Goal: Communication & Community: Participate in discussion

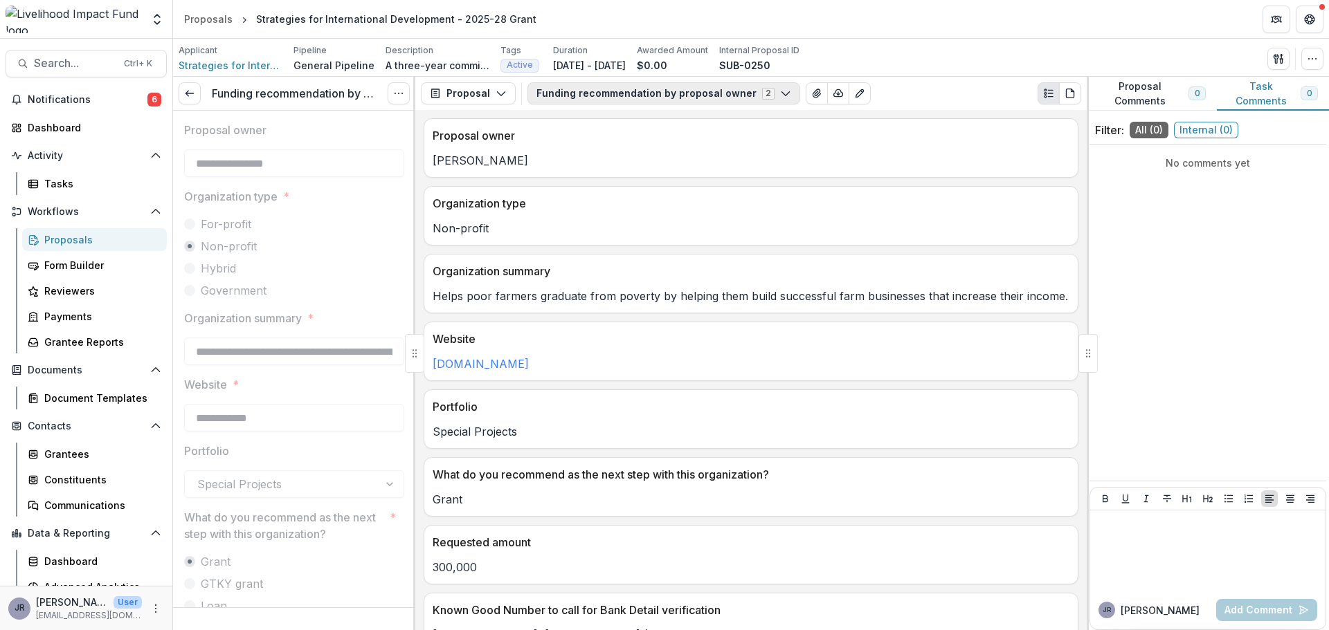
click at [780, 98] on icon "button" at bounding box center [785, 93] width 11 height 11
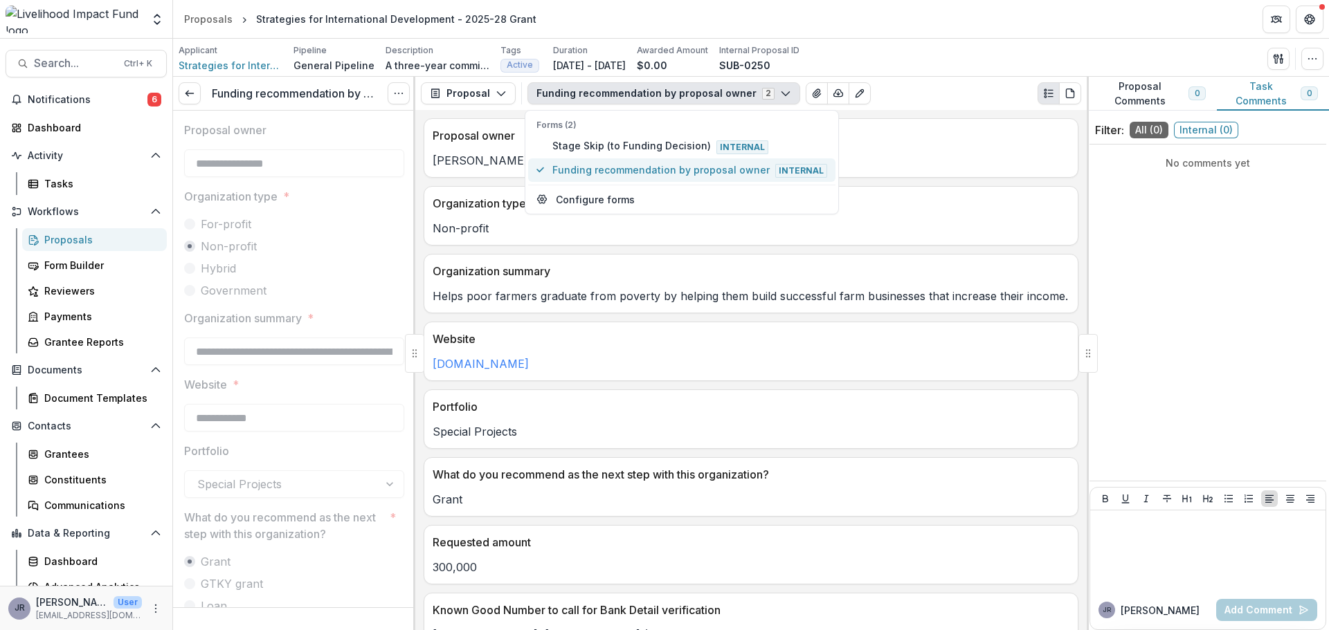
click at [693, 171] on span "Funding recommendation by proposal owner Internal" at bounding box center [689, 170] width 275 height 15
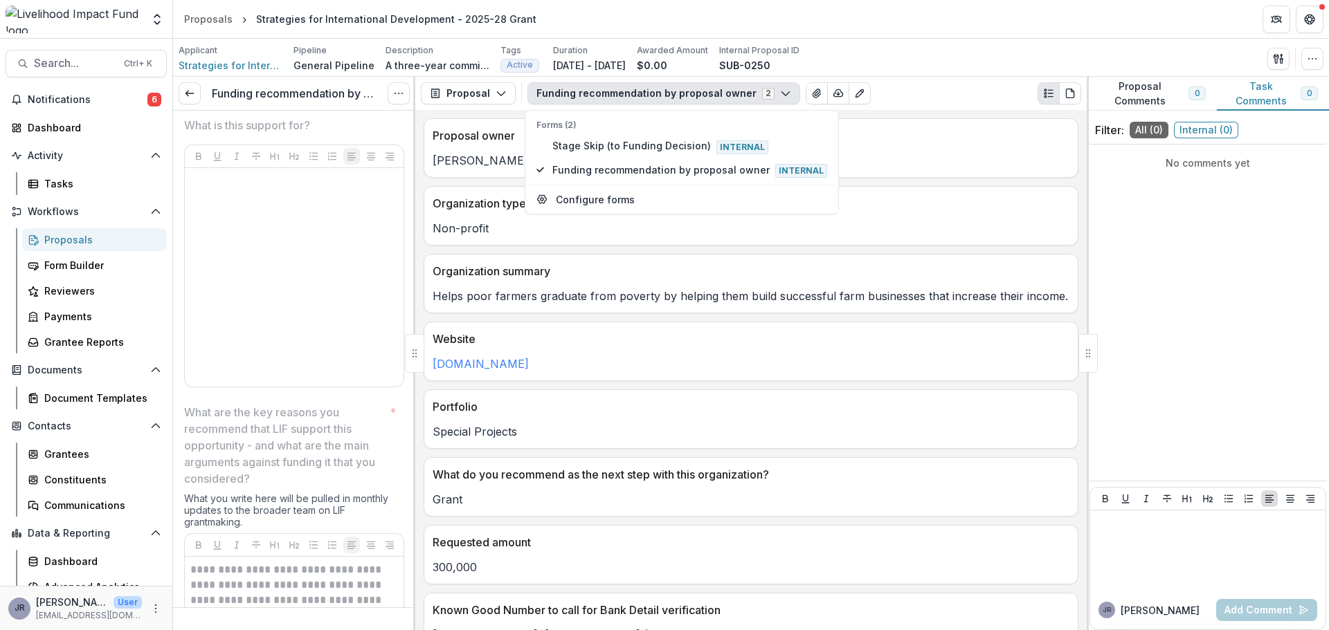
click at [1100, 223] on div "No comments yet" at bounding box center [1207, 312] width 237 height 325
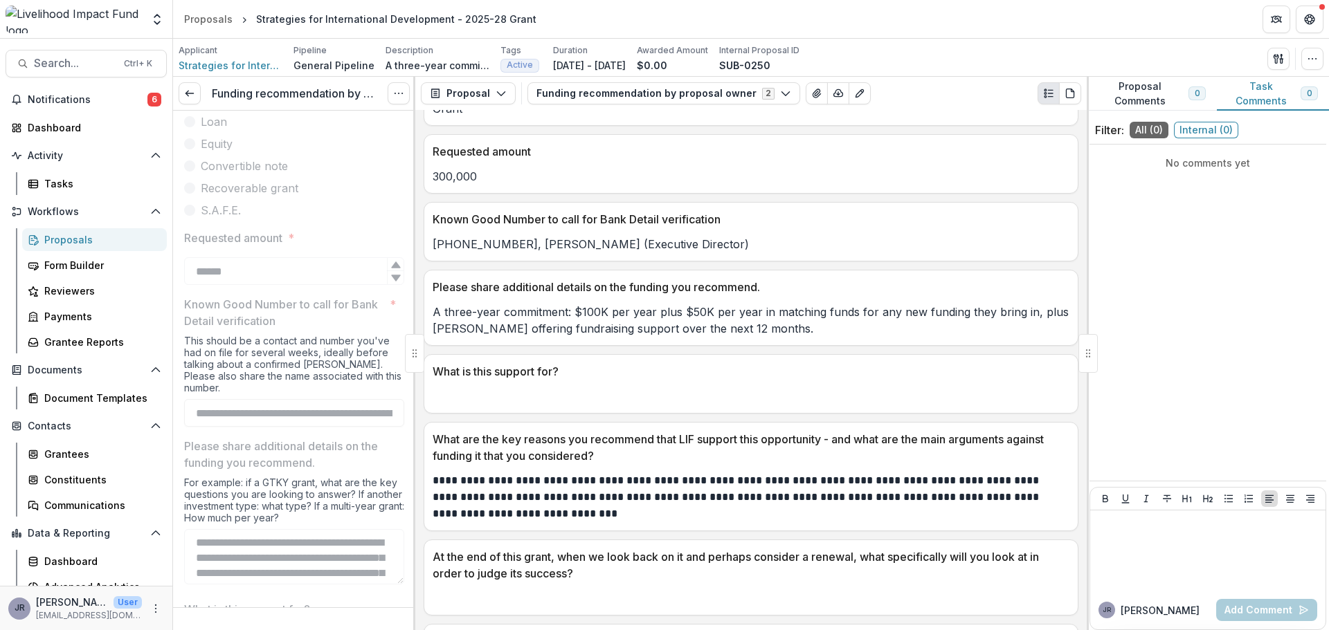
scroll to position [538, 0]
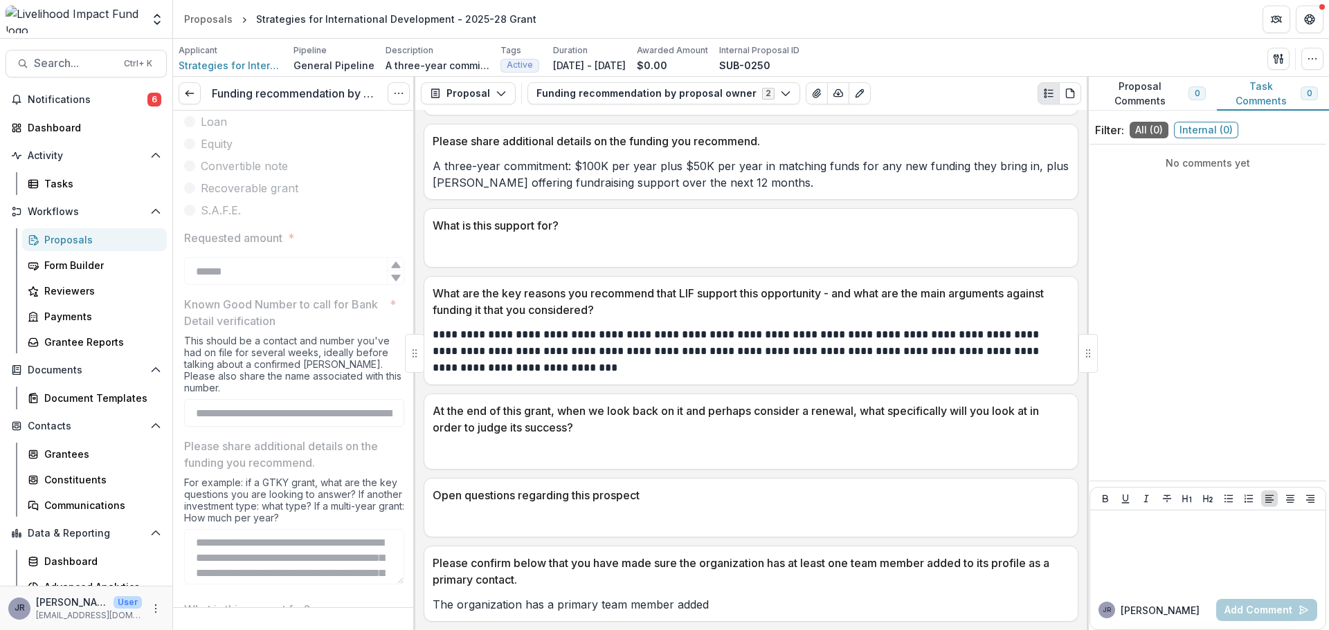
click at [605, 508] on div at bounding box center [750, 516] width 653 height 25
click at [604, 494] on p "Open questions regarding this prospect" at bounding box center [747, 495] width 631 height 17
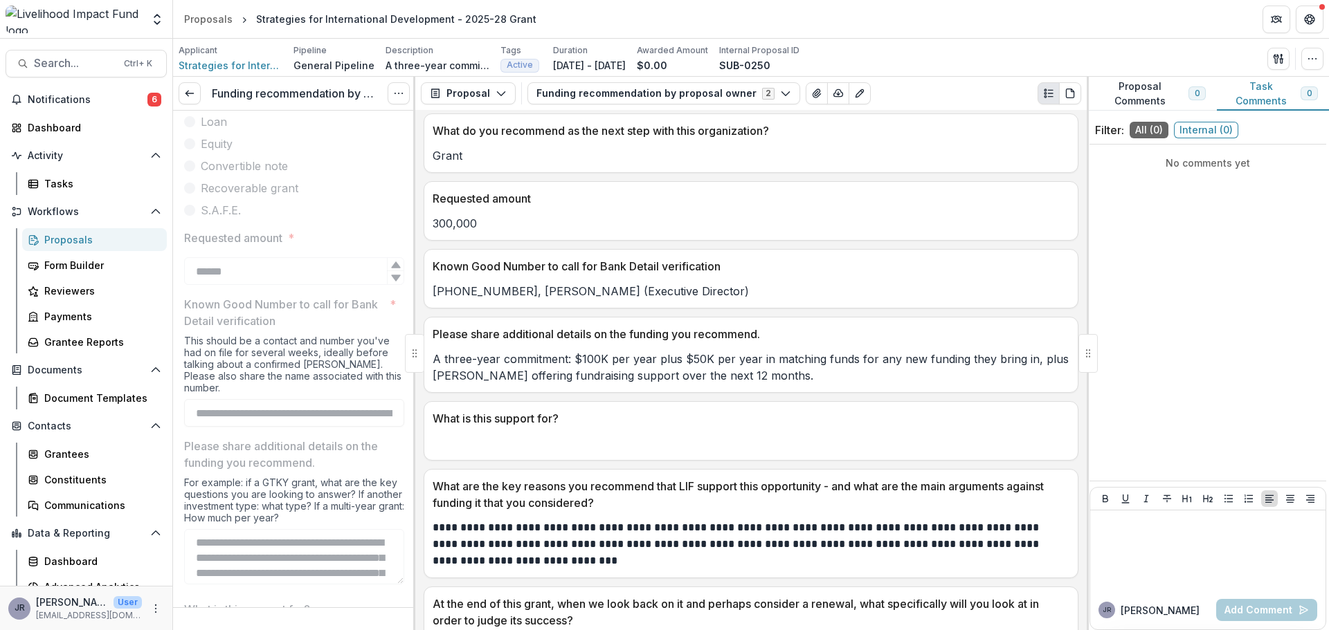
scroll to position [330, 0]
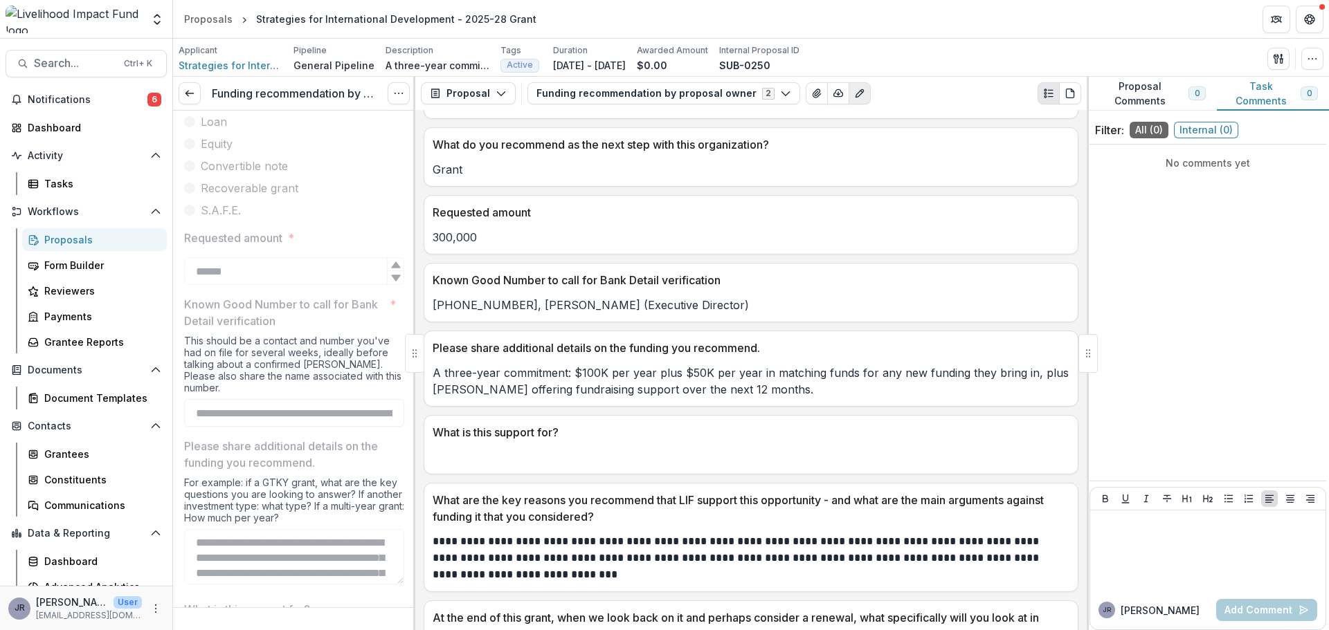
click at [854, 91] on icon "Edit as form" at bounding box center [859, 93] width 11 height 11
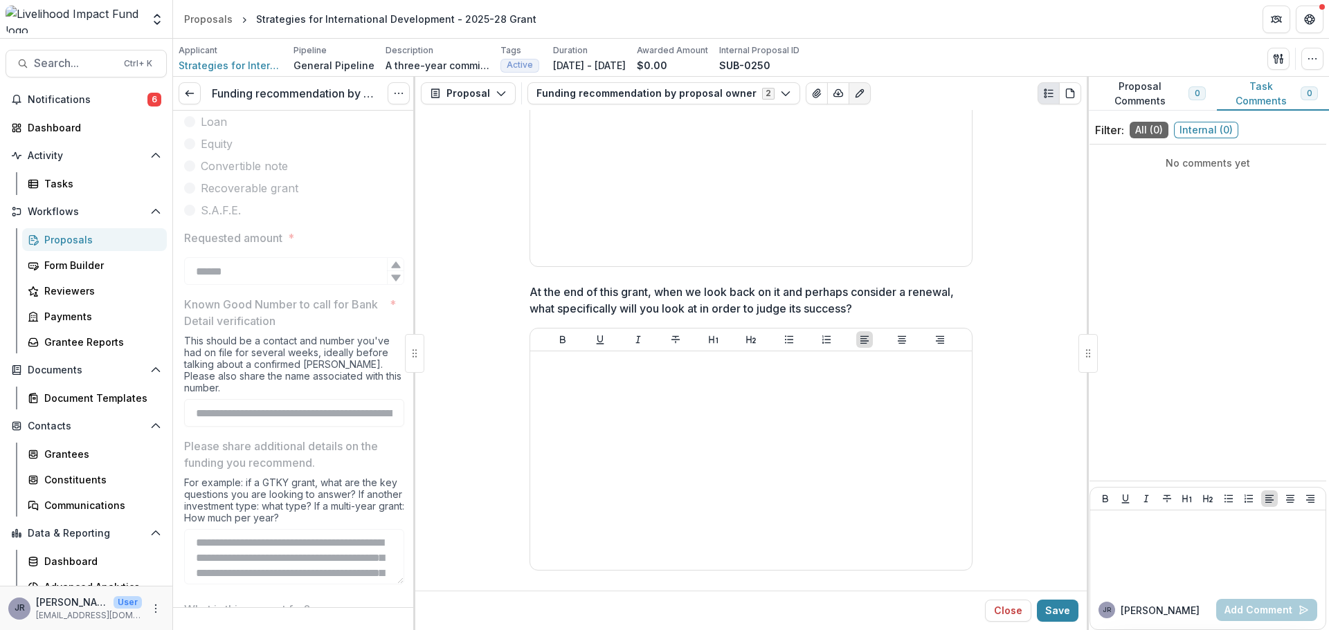
scroll to position [1384, 0]
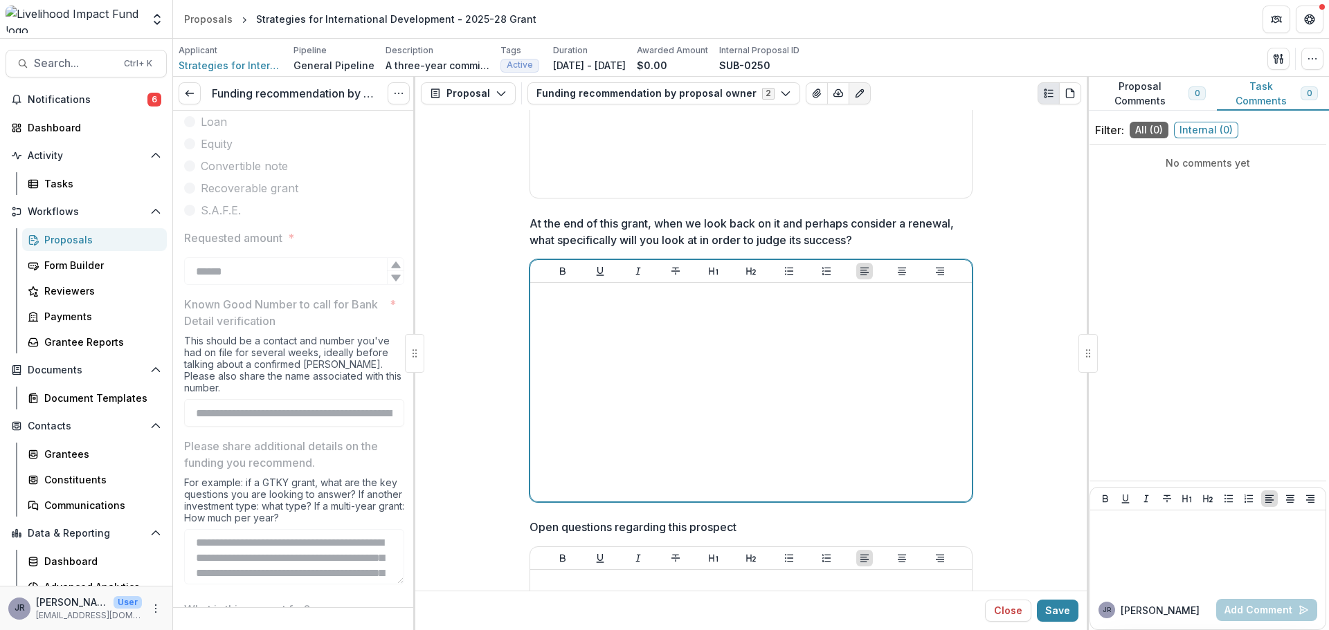
click at [731, 307] on div at bounding box center [751, 393] width 430 height 208
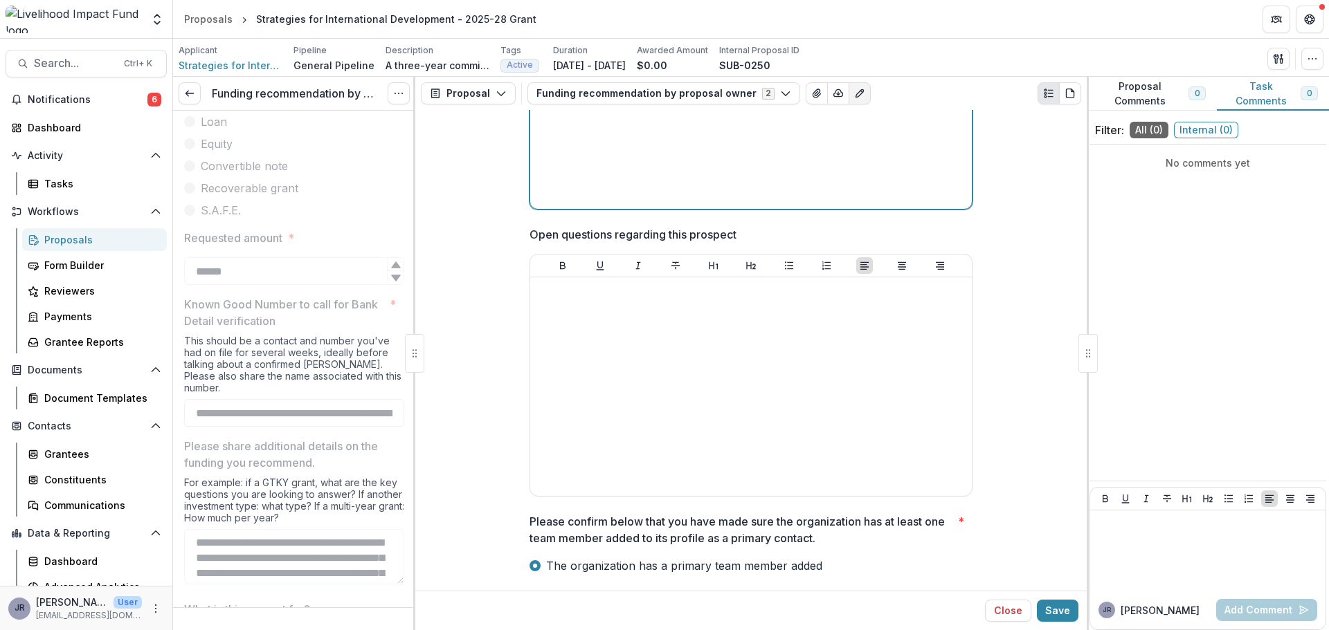
scroll to position [1679, 0]
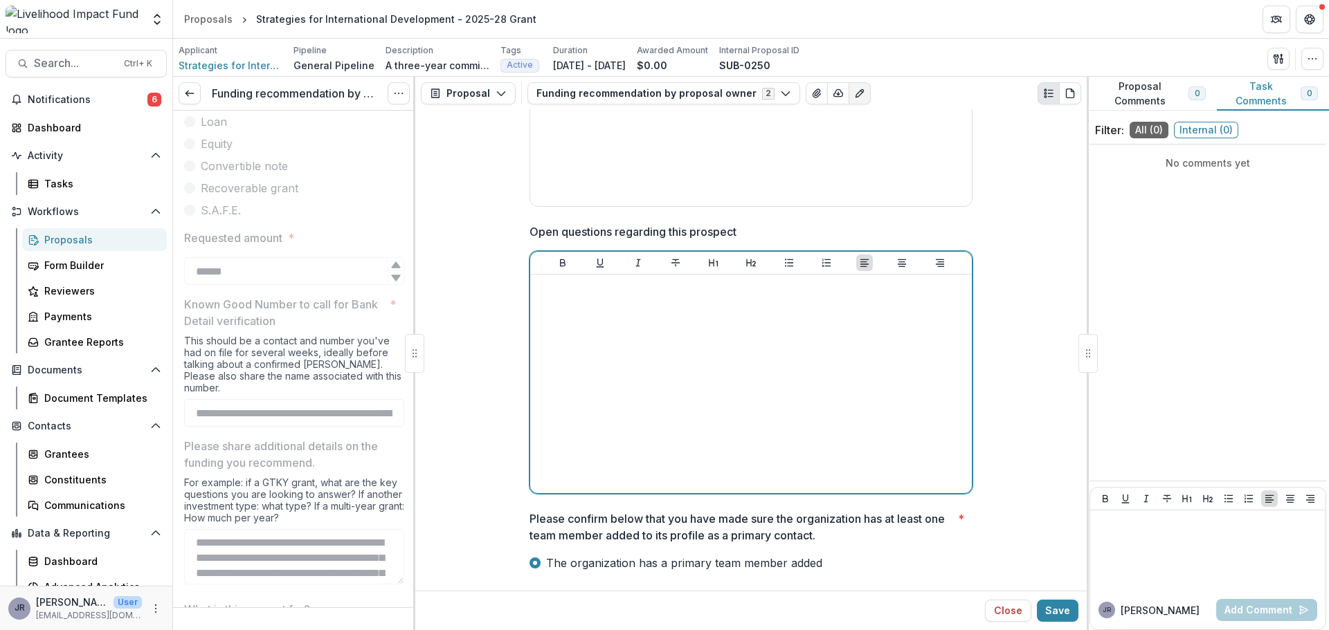
click at [631, 298] on div at bounding box center [751, 384] width 430 height 208
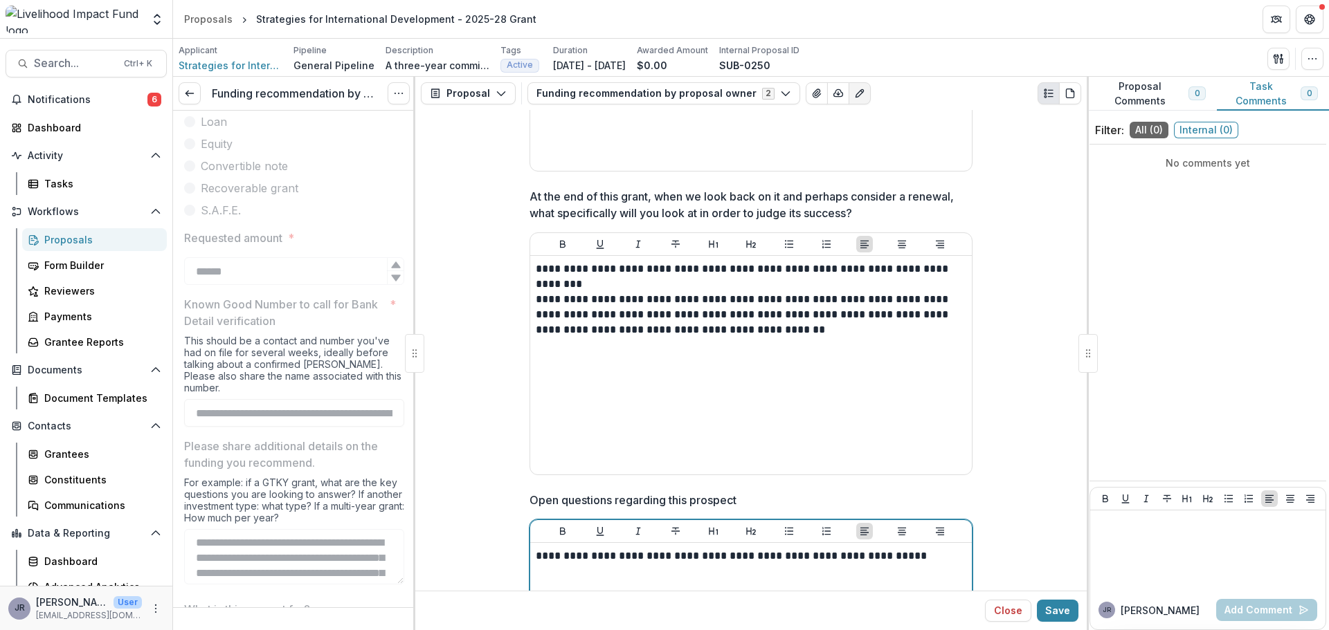
scroll to position [1403, 0]
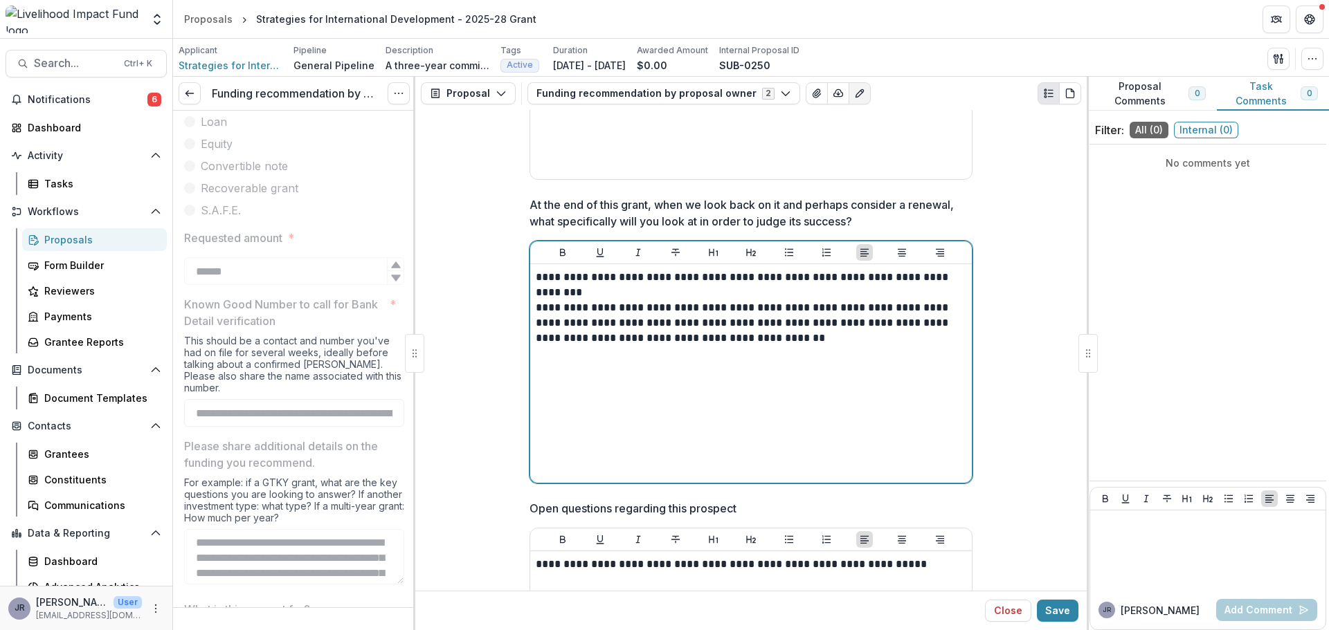
click at [785, 331] on p "**********" at bounding box center [751, 323] width 430 height 46
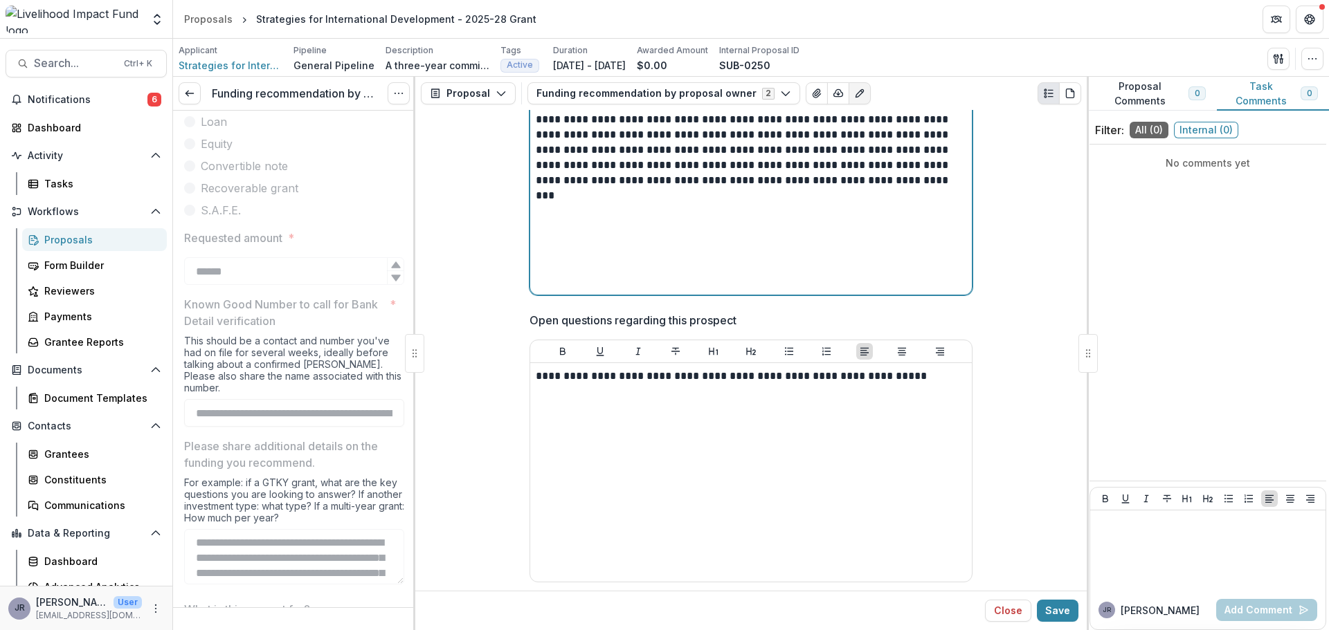
scroll to position [1610, 0]
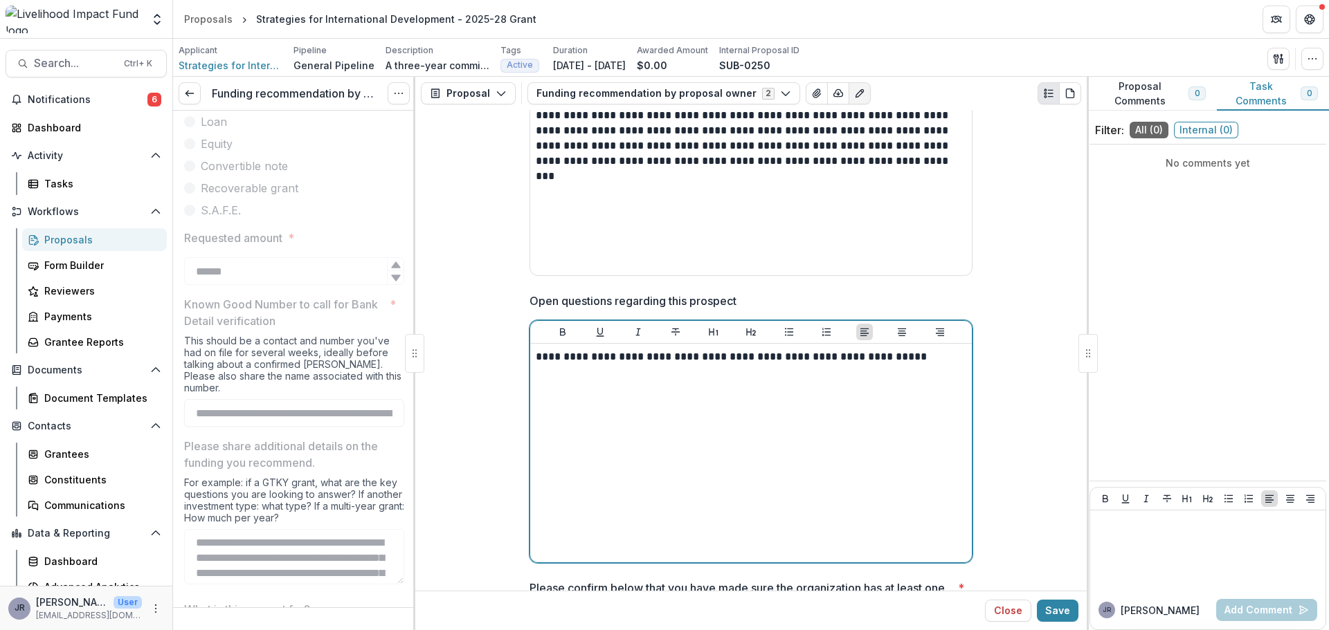
click at [889, 349] on p "**********" at bounding box center [751, 356] width 430 height 15
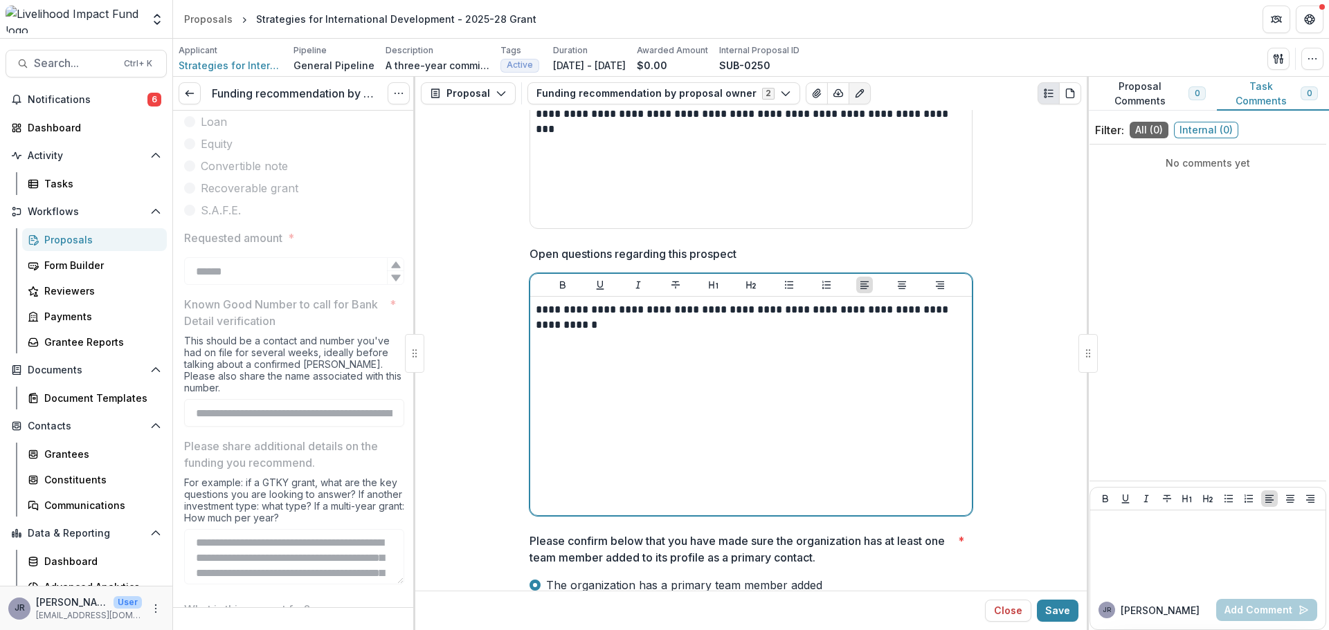
scroll to position [1679, 0]
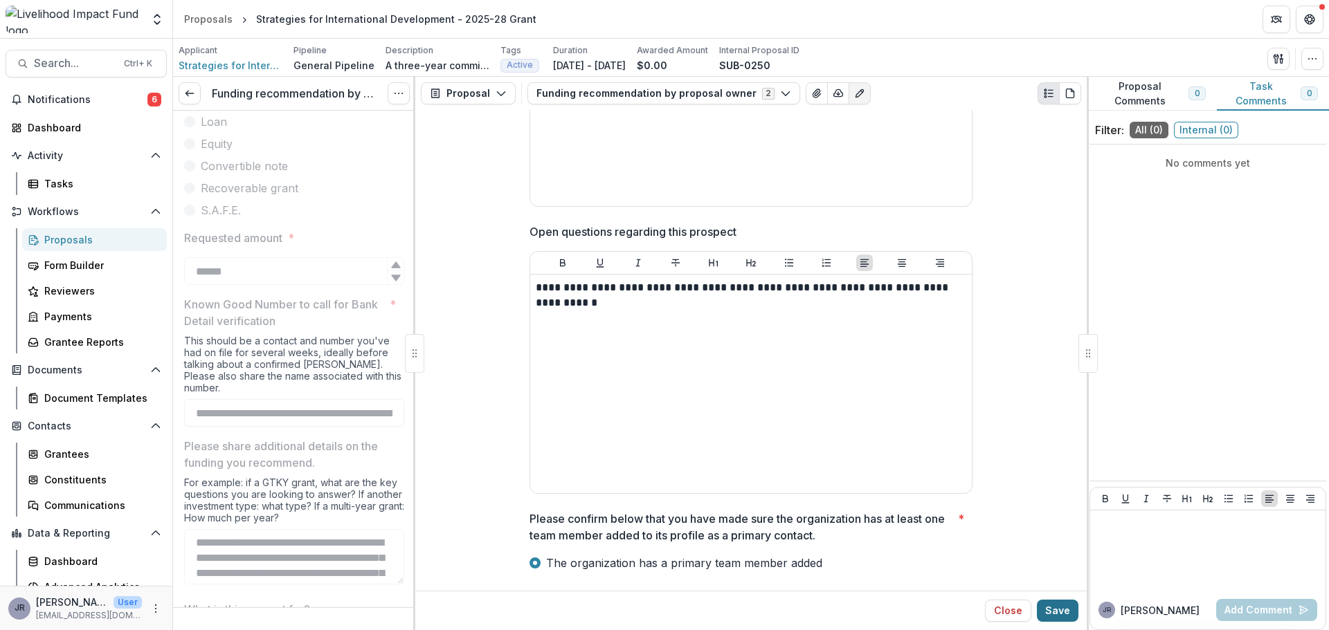
click at [1059, 608] on button "Save" at bounding box center [1058, 611] width 42 height 22
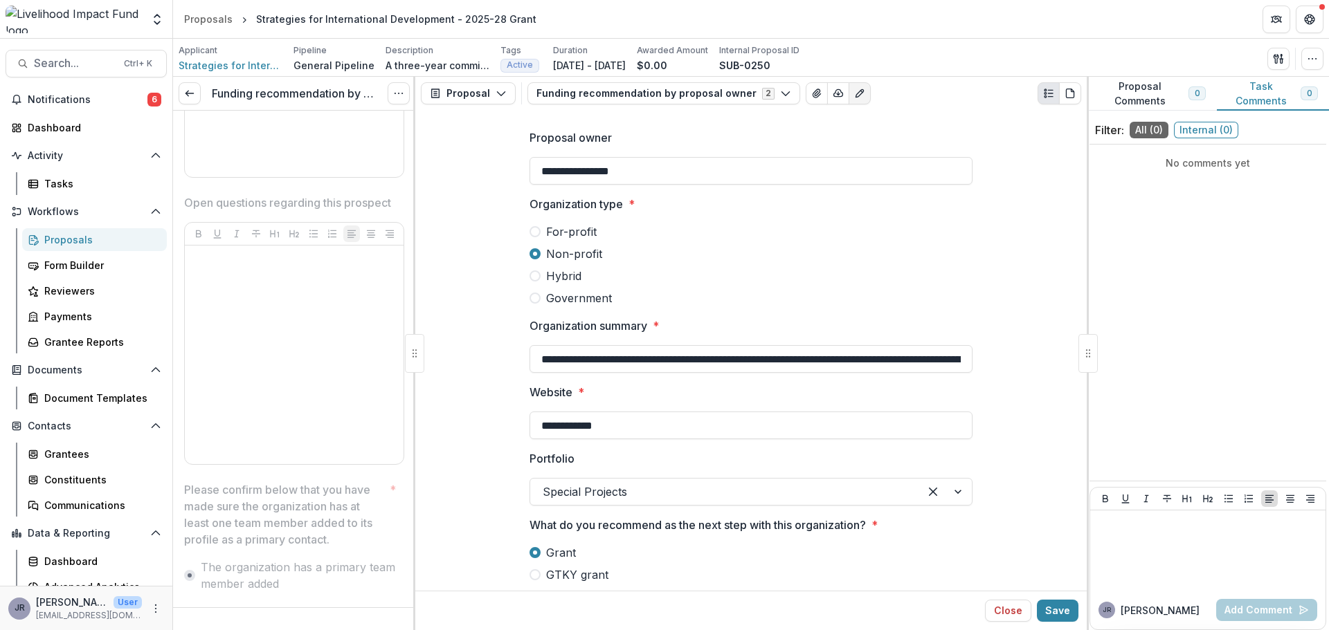
scroll to position [1938, 0]
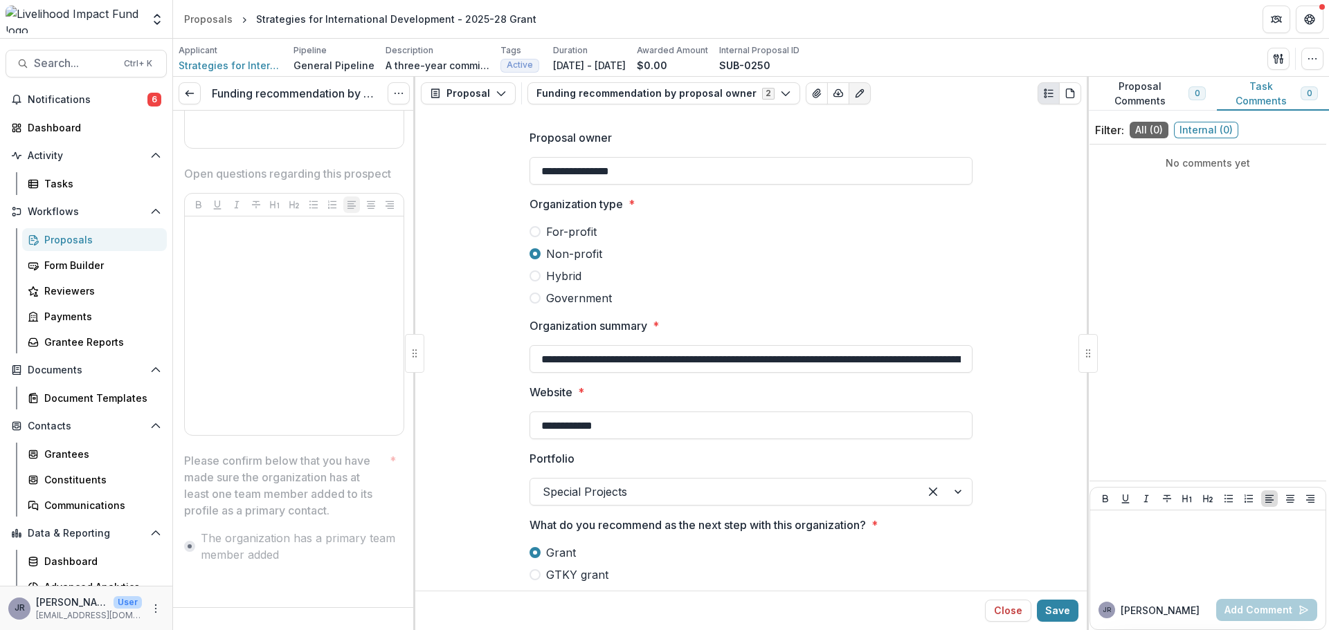
click at [1197, 253] on div "No comments yet" at bounding box center [1207, 312] width 237 height 325
click at [1167, 536] on div at bounding box center [1207, 550] width 224 height 69
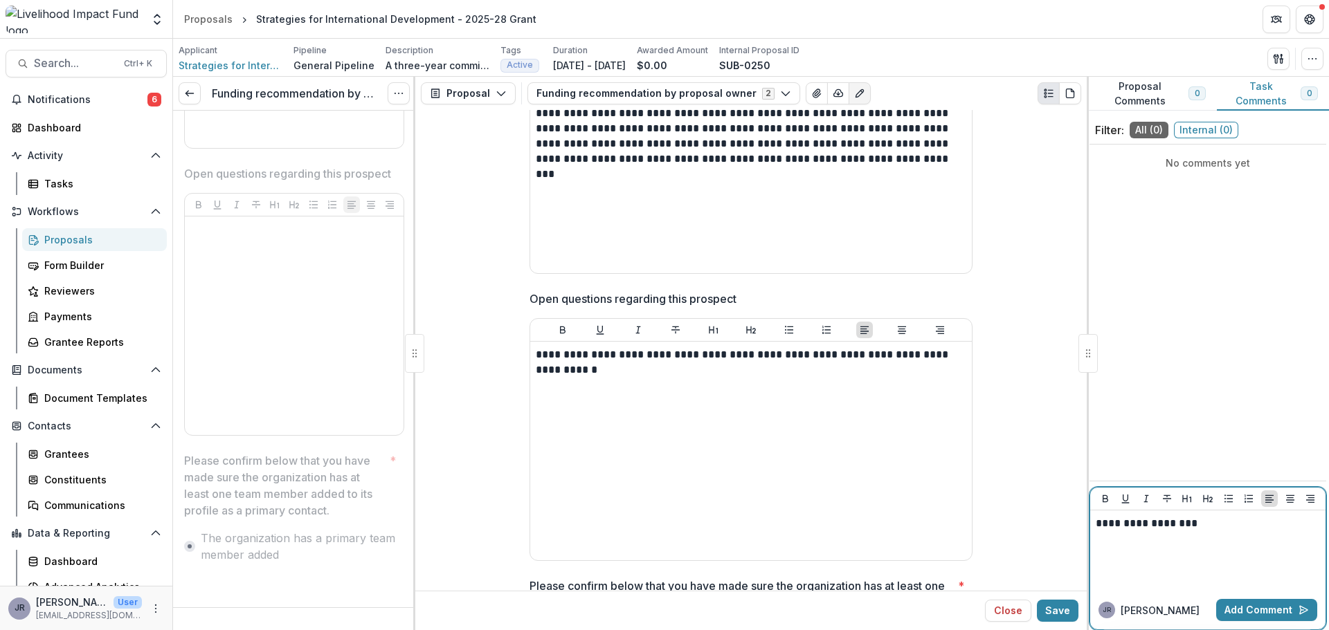
scroll to position [1679, 0]
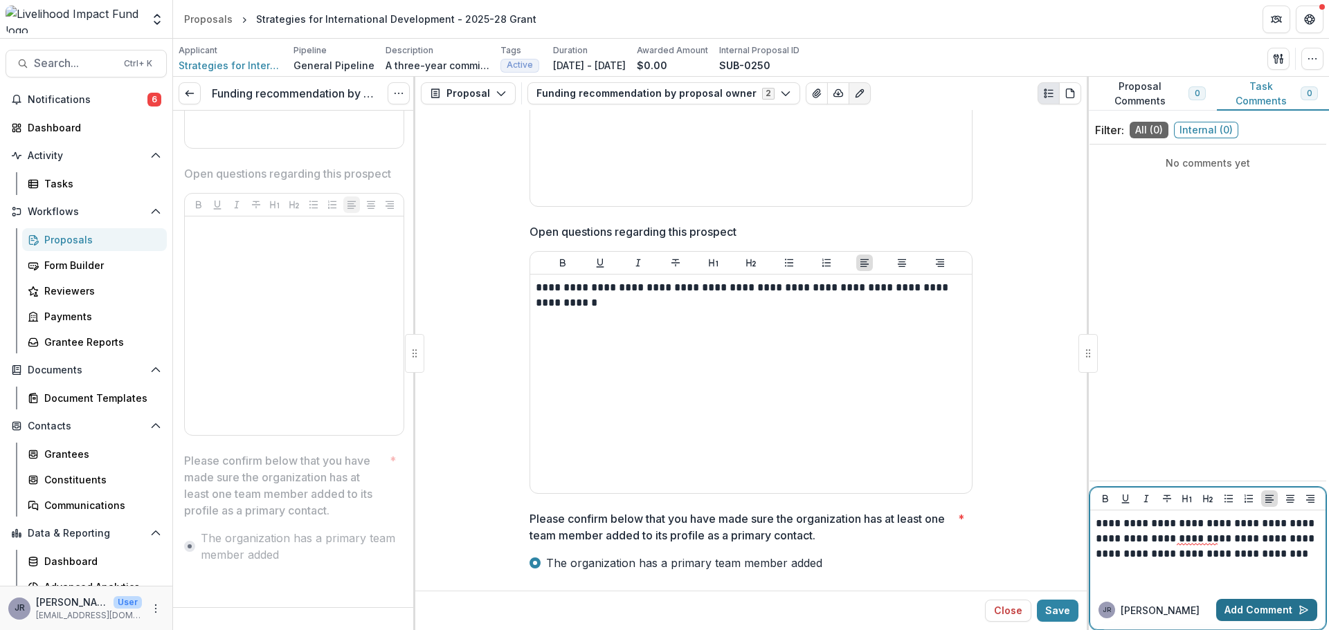
click at [1256, 607] on button "Add Comment" at bounding box center [1266, 610] width 101 height 22
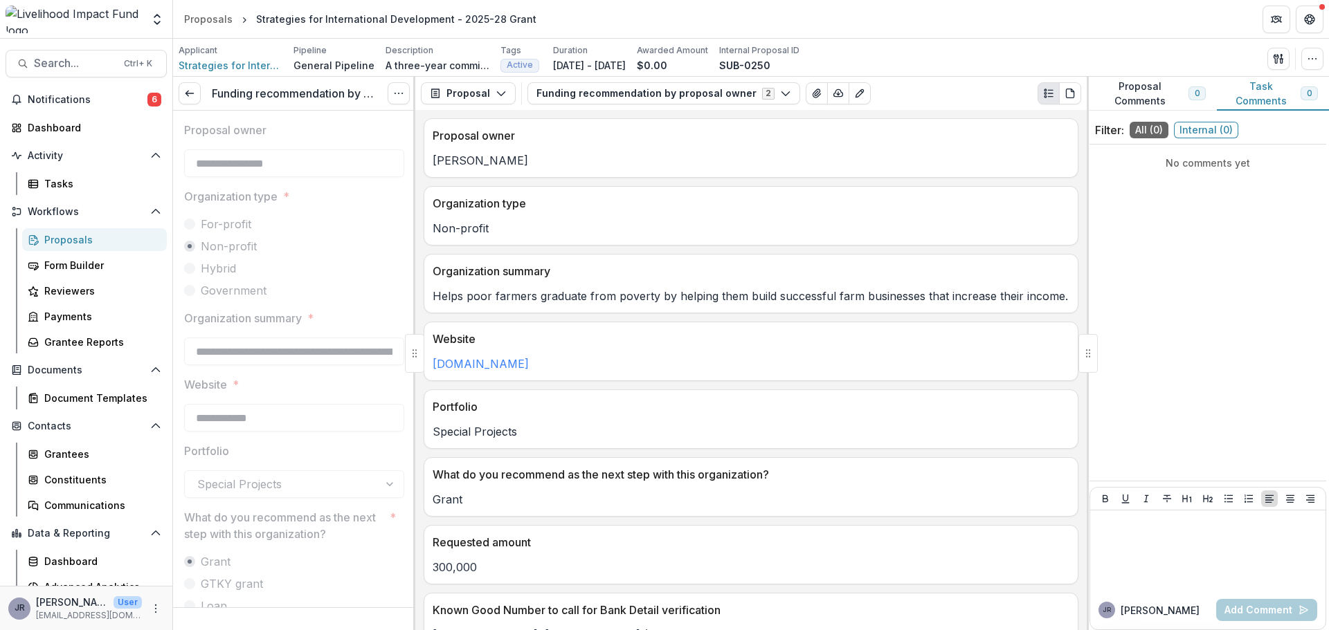
scroll to position [399, 0]
